Goal: Task Accomplishment & Management: Manage account settings

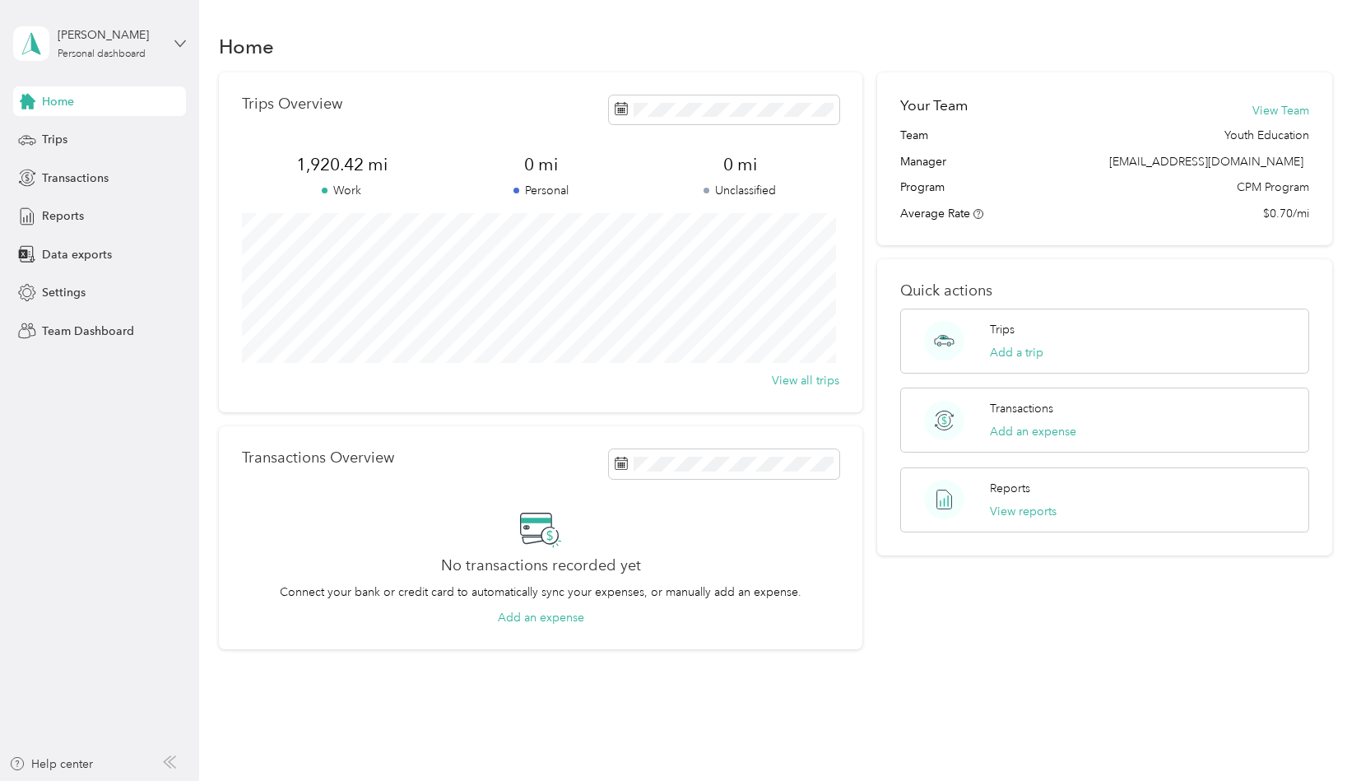
click at [186, 41] on icon at bounding box center [180, 44] width 12 height 12
click at [82, 134] on div "Team dashboard" at bounding box center [72, 135] width 88 height 17
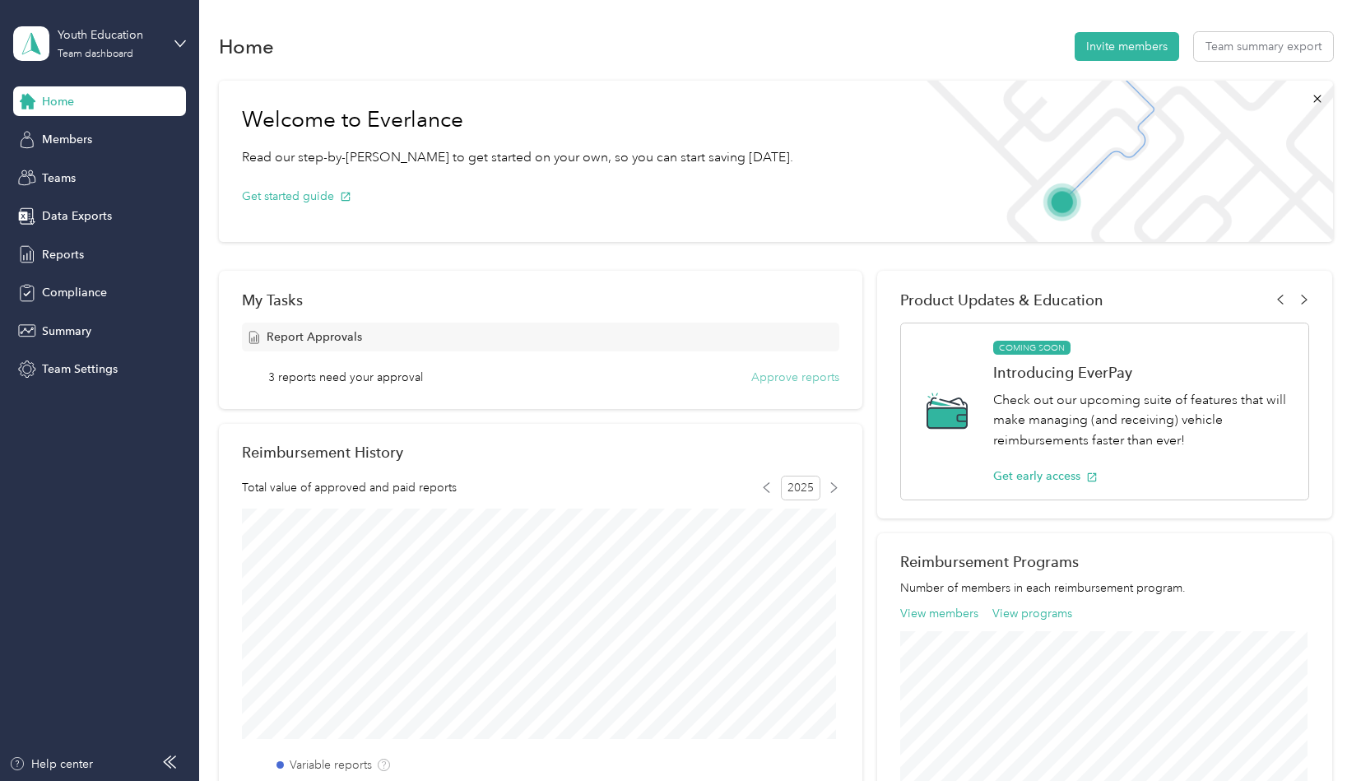
click at [761, 377] on button "Approve reports" at bounding box center [795, 377] width 88 height 17
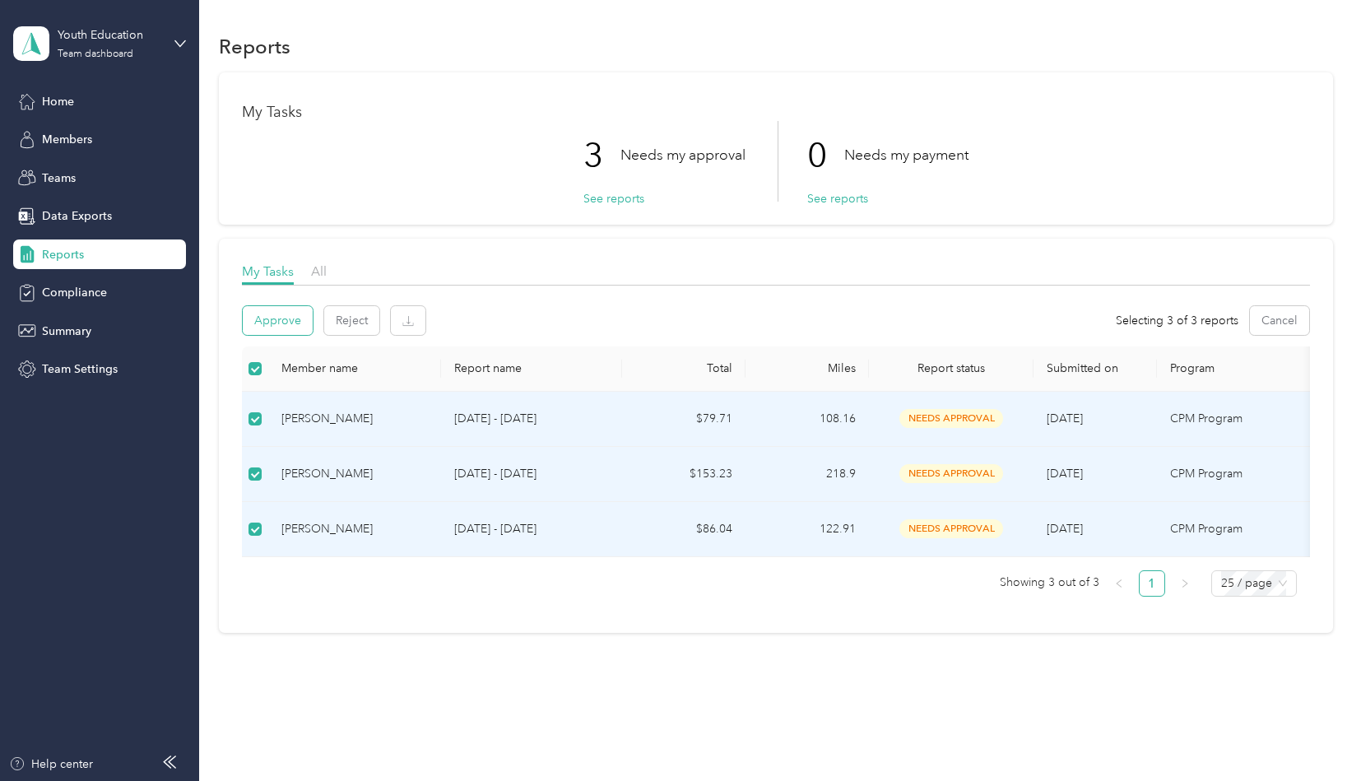
click at [281, 322] on button "Approve" at bounding box center [278, 320] width 70 height 29
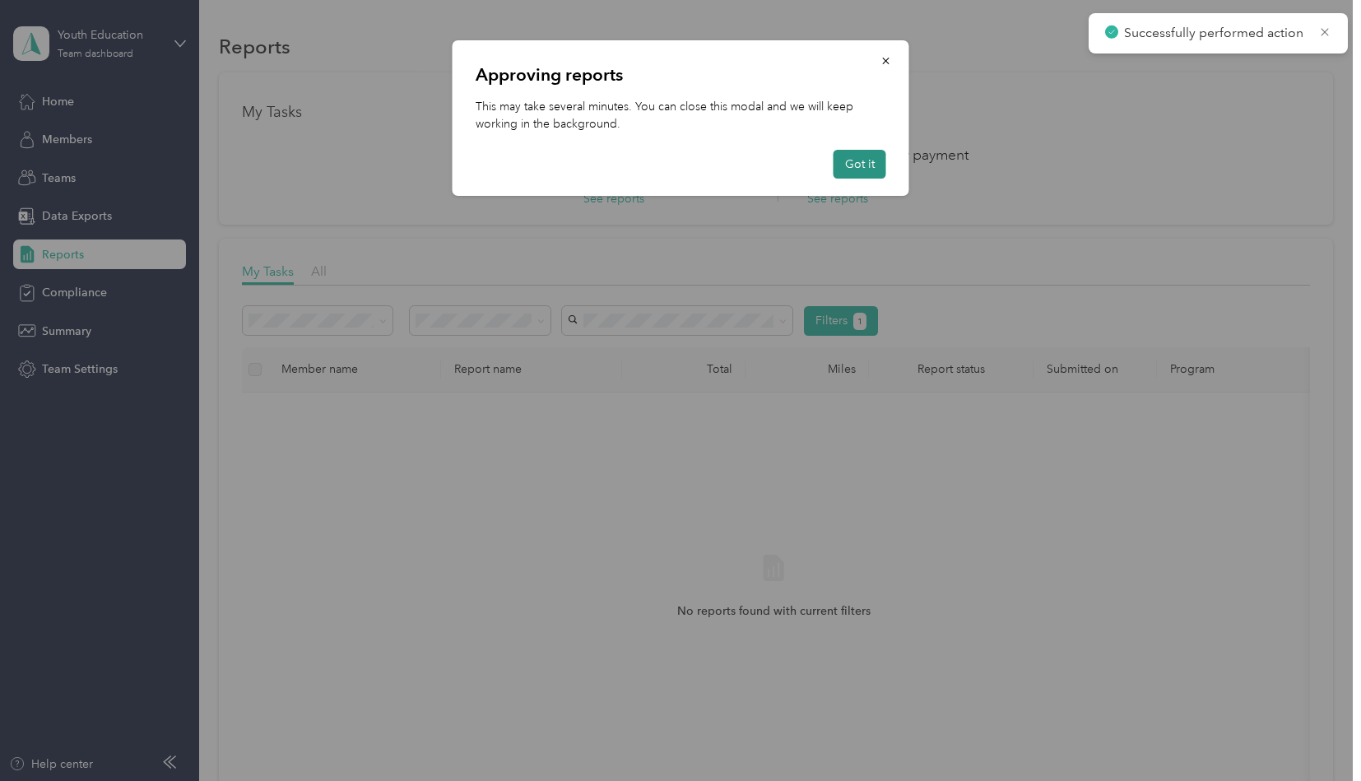
click at [851, 162] on button "Got it" at bounding box center [860, 164] width 53 height 29
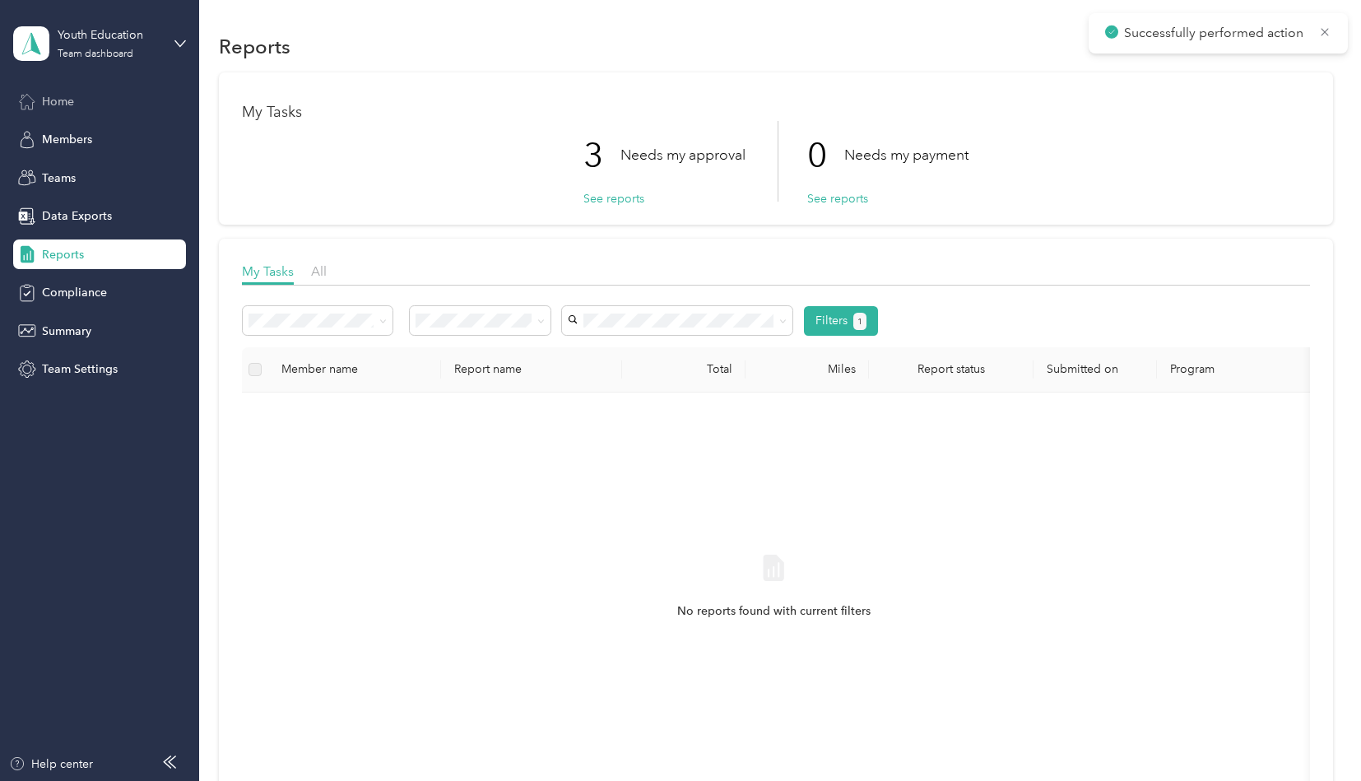
click at [63, 96] on span "Home" at bounding box center [58, 101] width 32 height 17
